Goal: Task Accomplishment & Management: Use online tool/utility

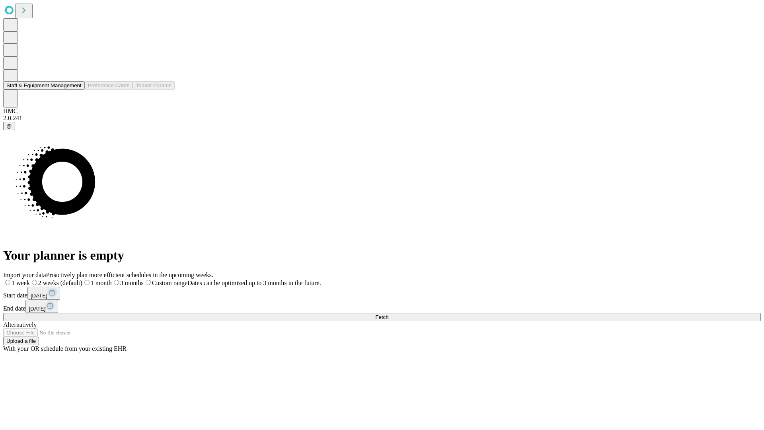
click at [76, 90] on button "Staff & Equipment Management" at bounding box center [44, 85] width 82 height 8
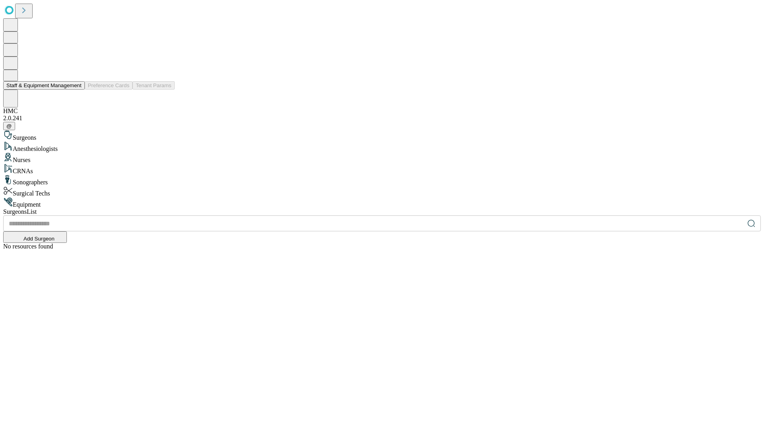
click at [76, 90] on button "Staff & Equipment Management" at bounding box center [44, 85] width 82 height 8
